Goal: Information Seeking & Learning: Learn about a topic

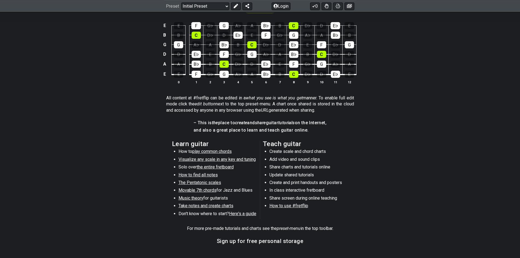
scroll to position [191, 0]
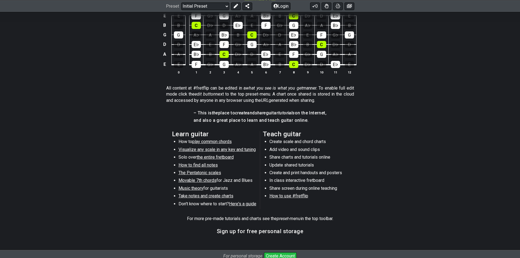
drag, startPoint x: 216, startPoint y: 142, endPoint x: 202, endPoint y: 142, distance: 13.9
click at [202, 142] on span "play common chords" at bounding box center [212, 141] width 40 height 5
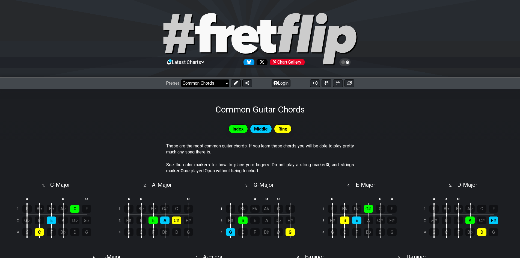
click at [223, 84] on select "Welcome to #fretflip! Initial Preset Custom Preset Minor Pentatonic Major Penta…" at bounding box center [205, 83] width 48 height 8
click at [181, 79] on select "Welcome to #fretflip! Initial Preset Custom Preset Minor Pentatonic Major Penta…" at bounding box center [205, 83] width 48 height 8
select select "/minor-pentatonic"
select select "C"
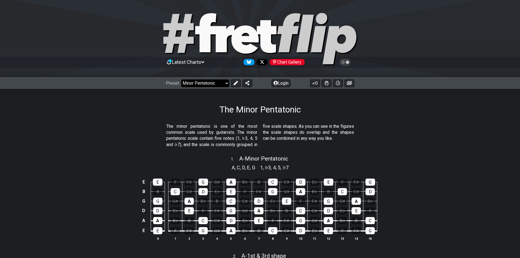
click at [223, 84] on select "Welcome to #fretflip! Initial Preset Custom Preset Minor Pentatonic Major Penta…" at bounding box center [205, 83] width 48 height 8
click at [181, 79] on select "Welcome to #fretflip! Initial Preset Custom Preset Minor Pentatonic Major Penta…" at bounding box center [205, 83] width 48 height 8
select select "/major-pentatonic"
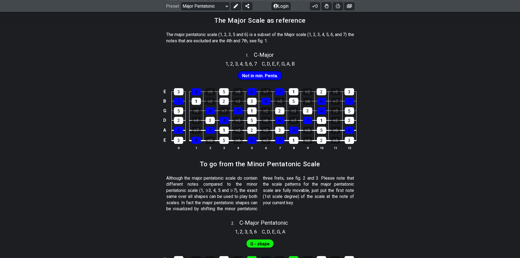
scroll to position [27, 0]
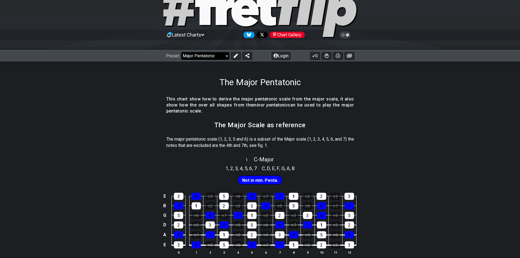
click at [222, 58] on select "Welcome to #fretflip! Initial Preset Custom Preset Minor Pentatonic Major Penta…" at bounding box center [205, 56] width 48 height 8
